Goal: Transaction & Acquisition: Subscribe to service/newsletter

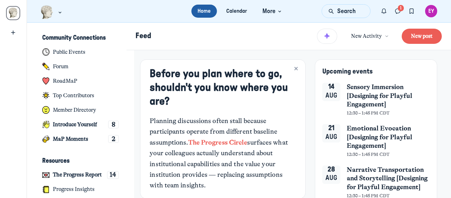
scroll to position [1390, 1392]
click at [50, 13] on img "Main navigation bar" at bounding box center [46, 12] width 13 height 14
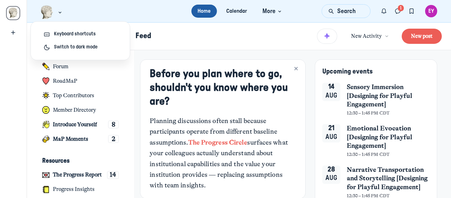
click at [205, 10] on link "Home" at bounding box center [204, 11] width 26 height 13
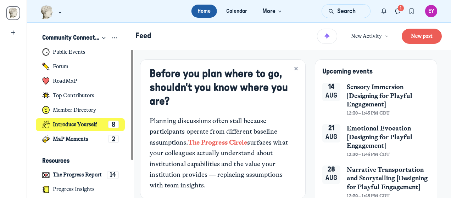
scroll to position [48, 0]
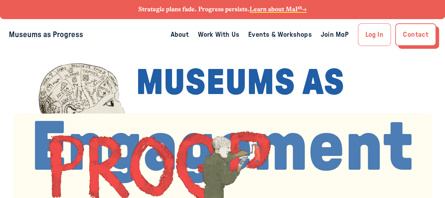
click at [178, 32] on link "About" at bounding box center [179, 34] width 18 height 11
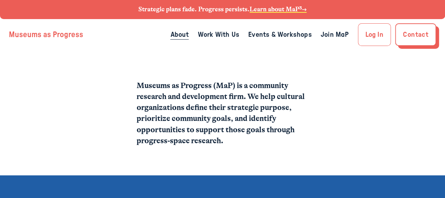
click at [54, 33] on link "Museums as Progress" at bounding box center [46, 35] width 74 height 8
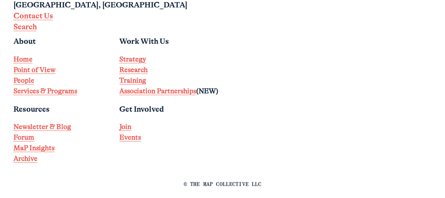
scroll to position [1381, 0]
click at [216, 96] on p "Strategy Research Training Association Partnerships (NEW)" at bounding box center [169, 75] width 101 height 43
click at [125, 131] on strong "Join" at bounding box center [125, 127] width 12 height 8
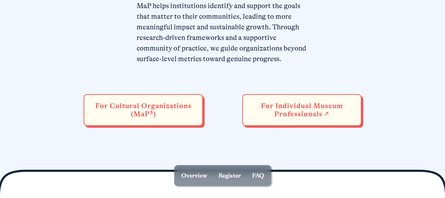
scroll to position [341, 0]
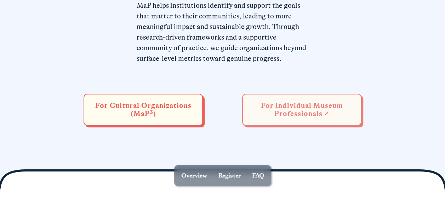
click at [295, 116] on link "For Individual Museum Professionals ↗" at bounding box center [301, 110] width 119 height 32
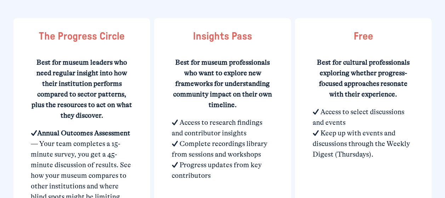
scroll to position [365, 0]
